Goal: Task Accomplishment & Management: Manage account settings

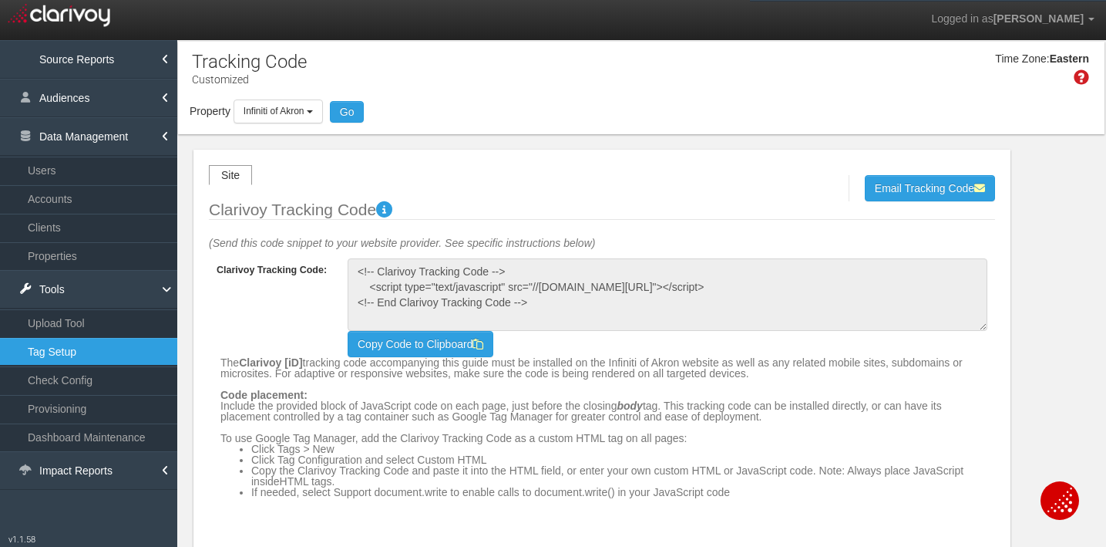
select select "object:18206"
click at [104, 99] on link "Audiences" at bounding box center [88, 98] width 177 height 39
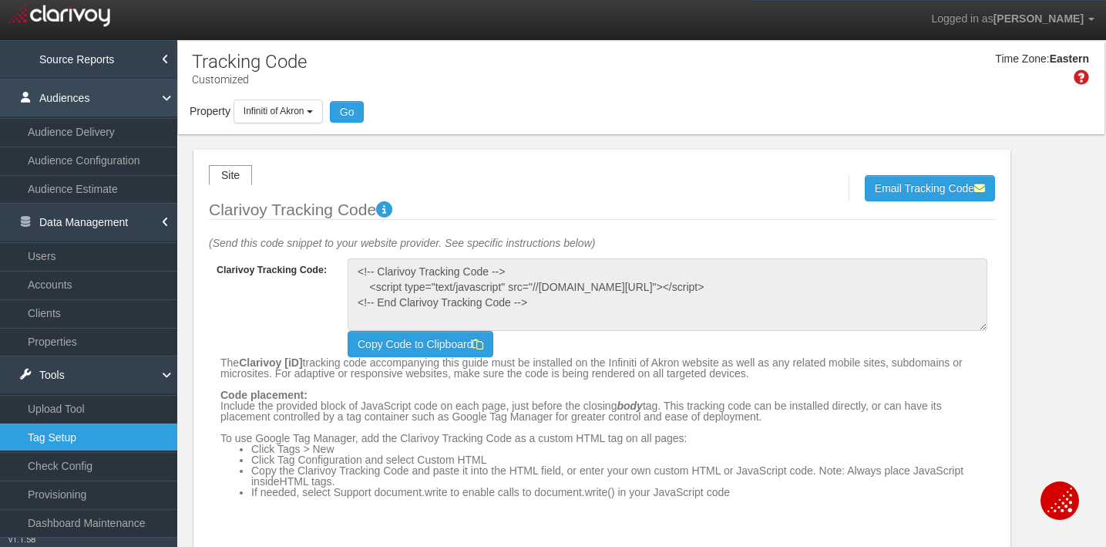
click at [104, 99] on link "Audiences" at bounding box center [88, 98] width 177 height 39
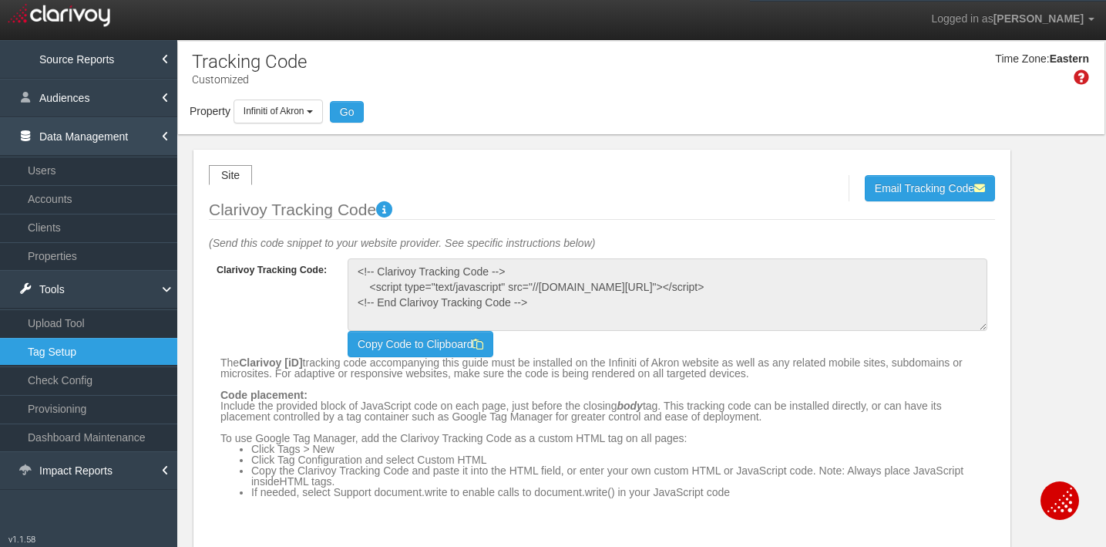
click at [111, 136] on link "Data Management" at bounding box center [88, 136] width 177 height 39
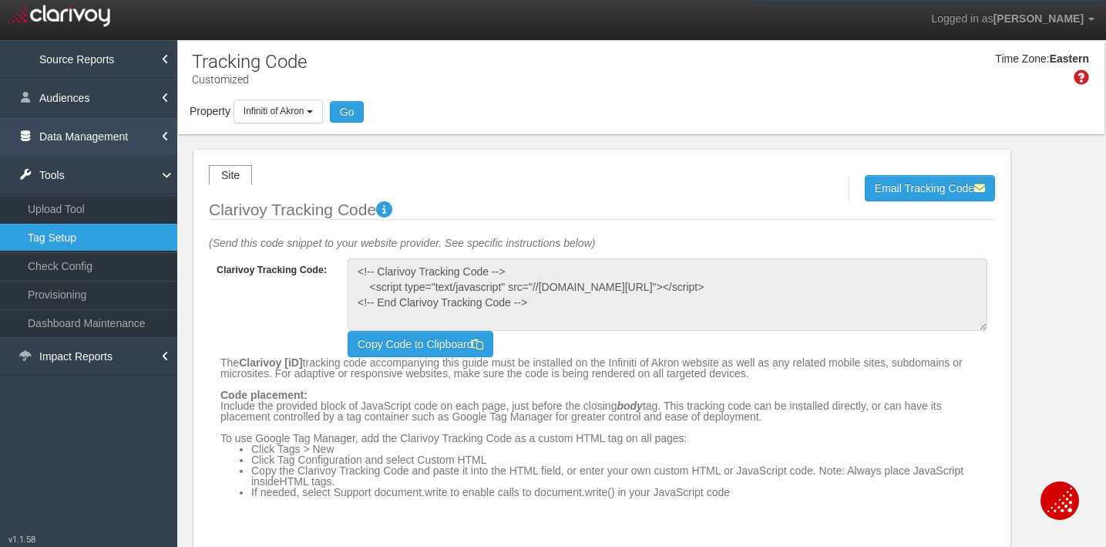
click at [111, 135] on link "Data Management" at bounding box center [88, 136] width 177 height 39
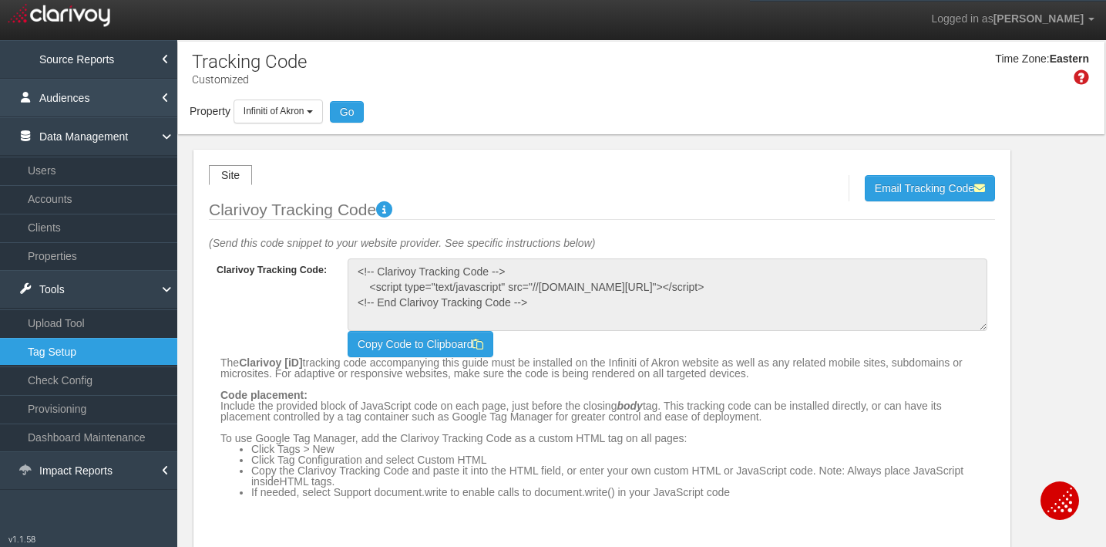
click at [118, 103] on link "Audiences" at bounding box center [88, 98] width 177 height 39
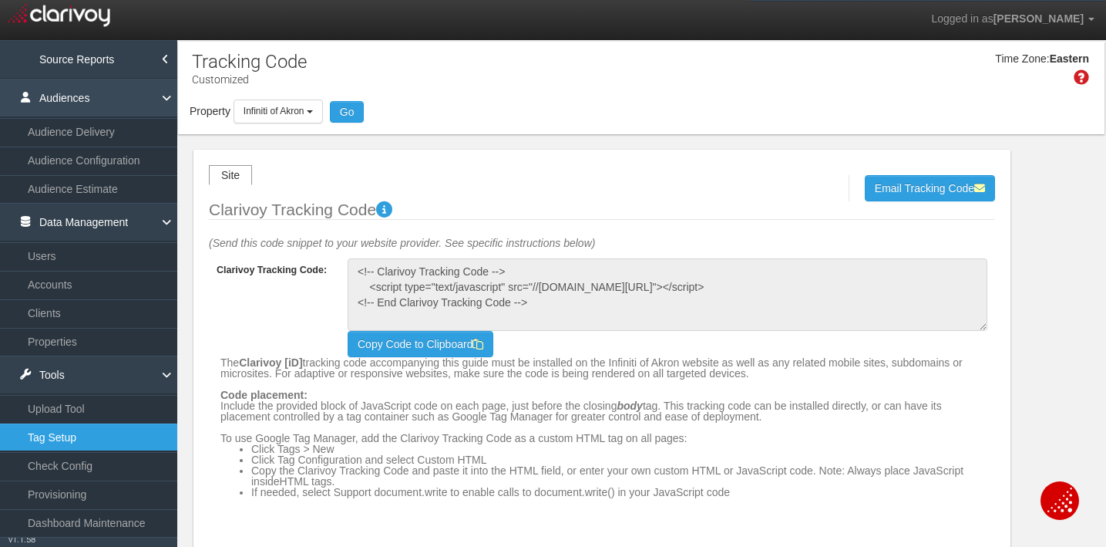
click at [116, 104] on link "Audiences" at bounding box center [88, 98] width 177 height 39
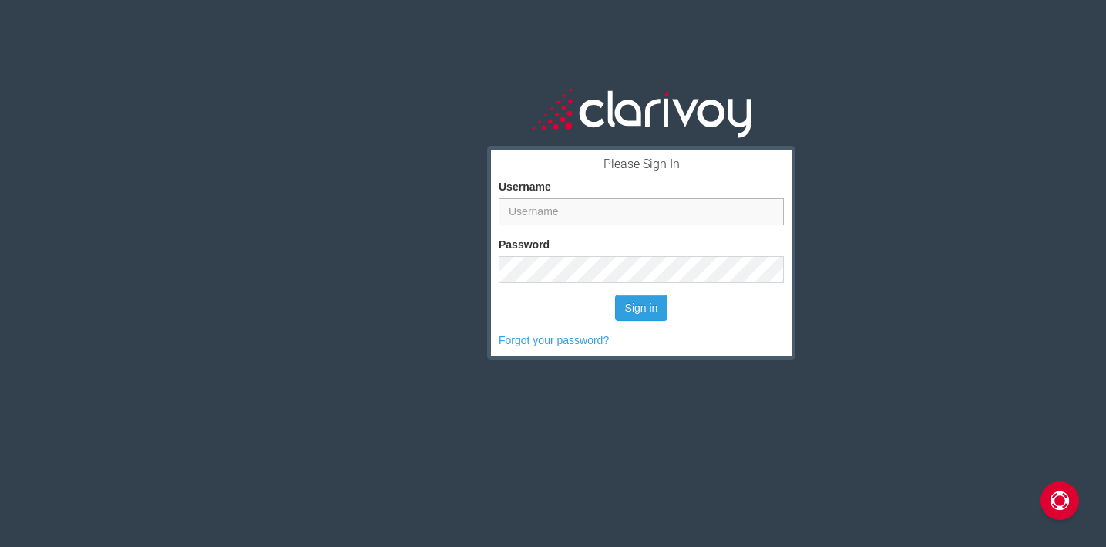
click at [548, 213] on input "Username" at bounding box center [641, 211] width 285 height 27
type input "sstrong"
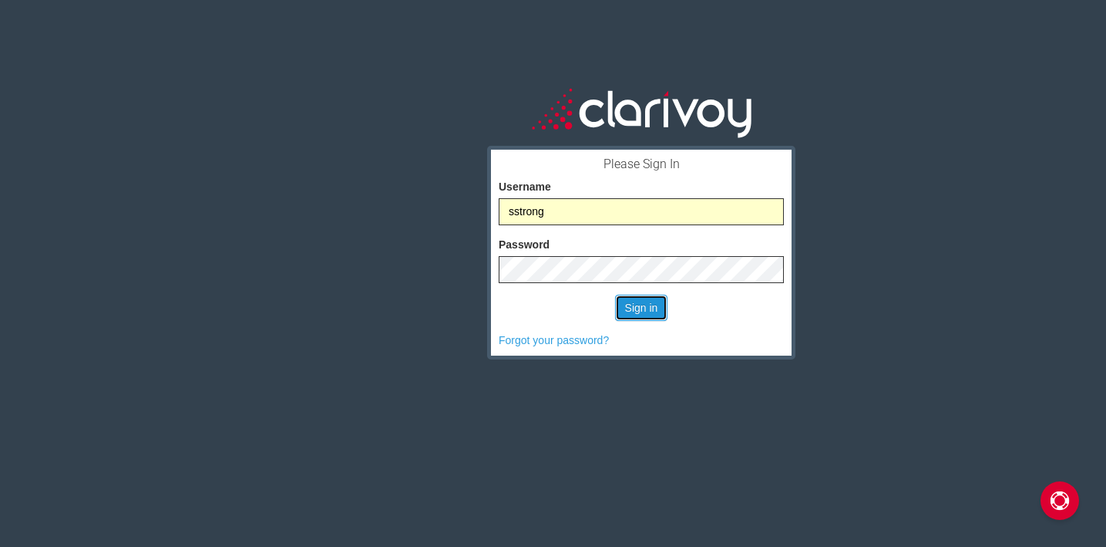
click at [641, 313] on button "Sign in" at bounding box center [641, 307] width 53 height 26
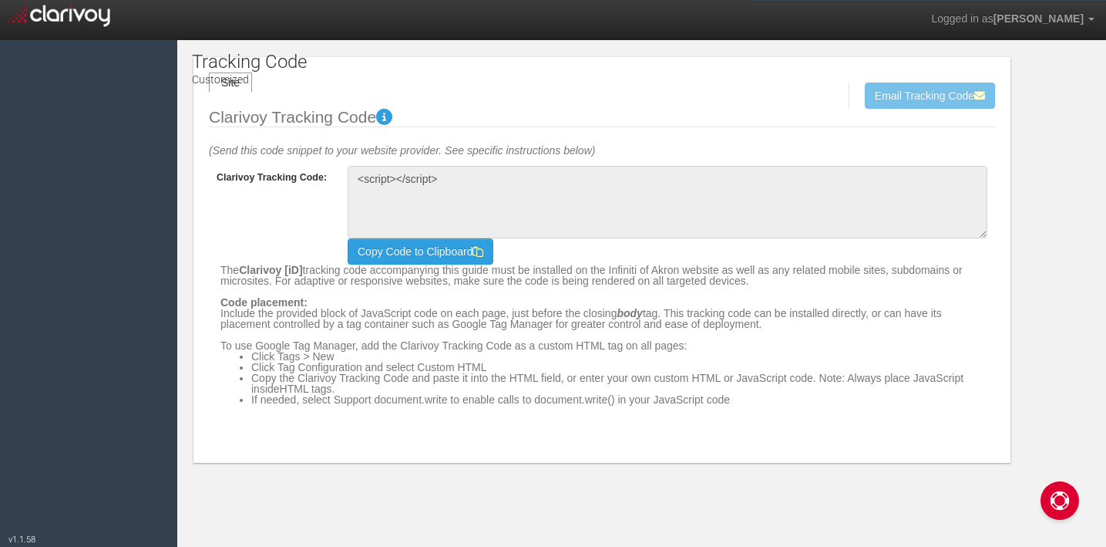
type textarea "<!-- Clarivoy Tracking Code --> <script type="text/javascript" src="//[DOMAIN_N…"
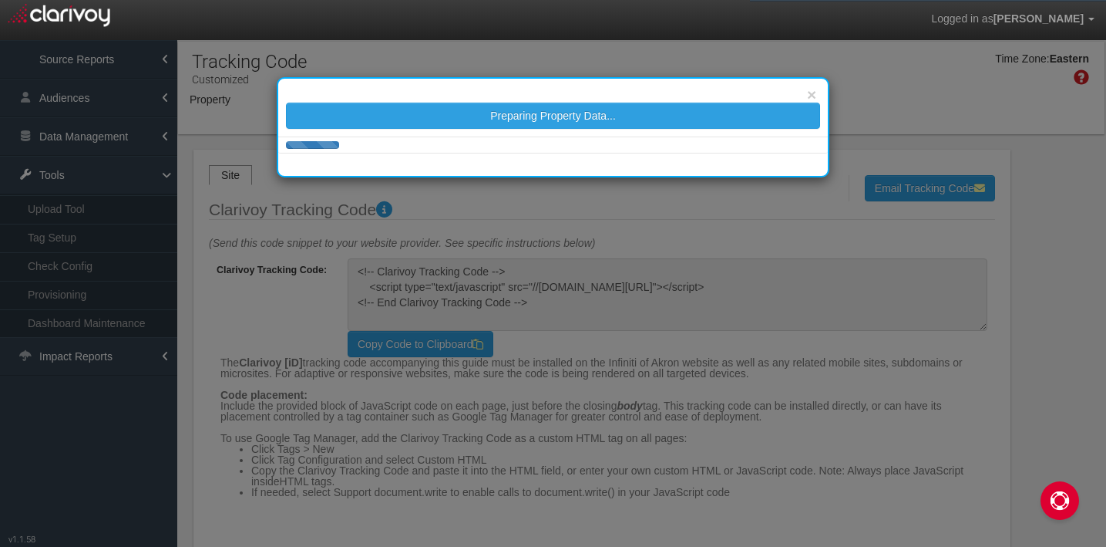
select select "object:4456"
